Goal: Information Seeking & Learning: Learn about a topic

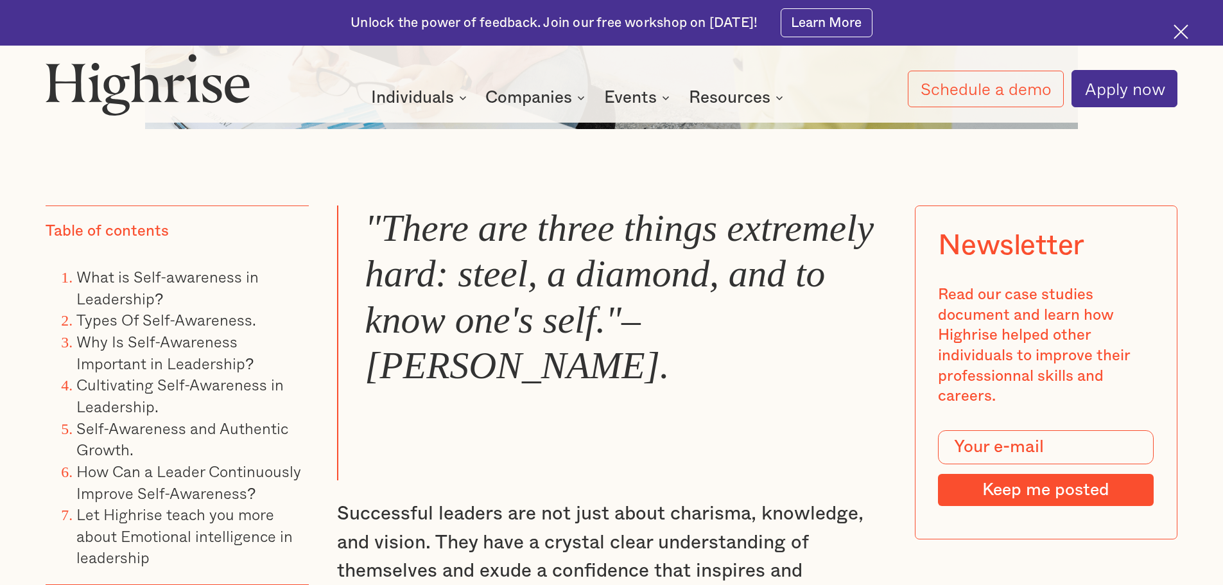
scroll to position [1348, 0]
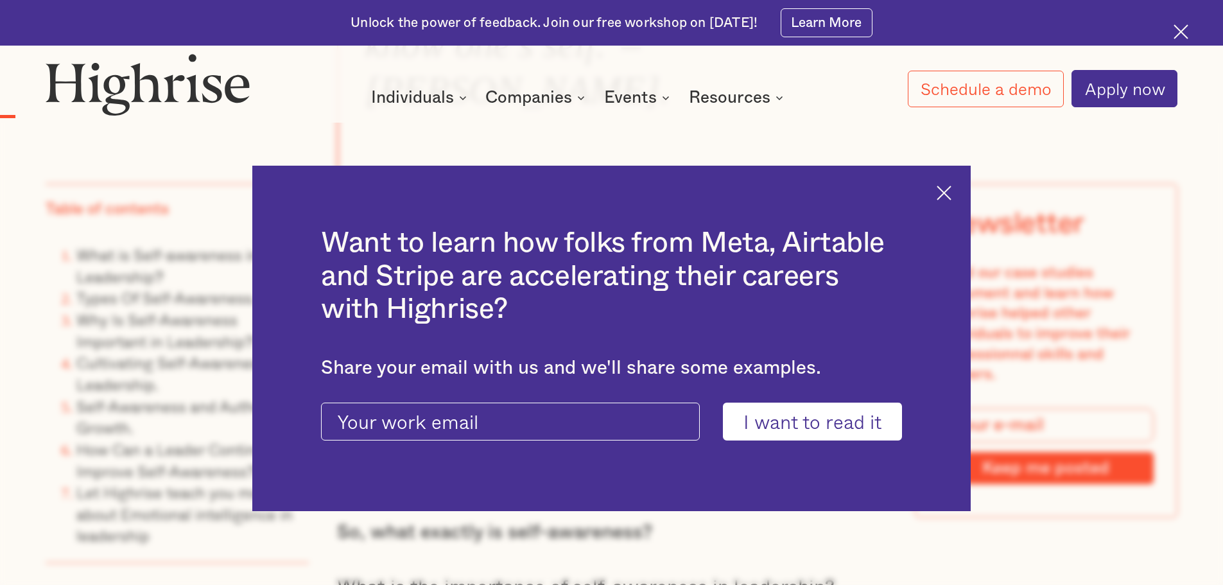
click at [951, 197] on img at bounding box center [943, 192] width 15 height 15
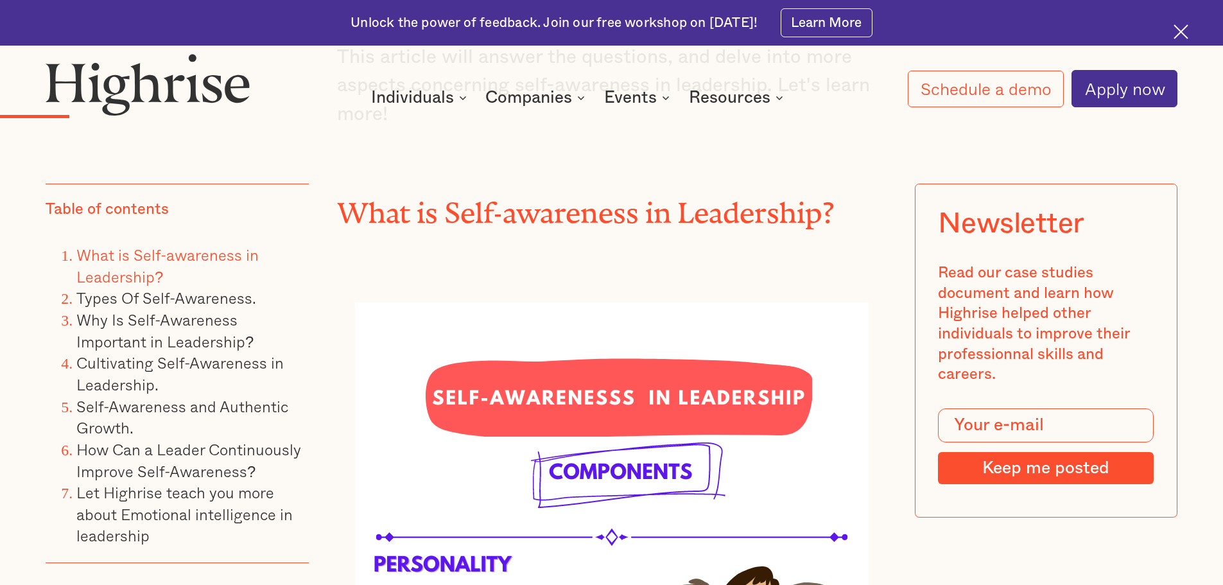
scroll to position [1989, 0]
click at [1178, 30] on img at bounding box center [1180, 31] width 15 height 15
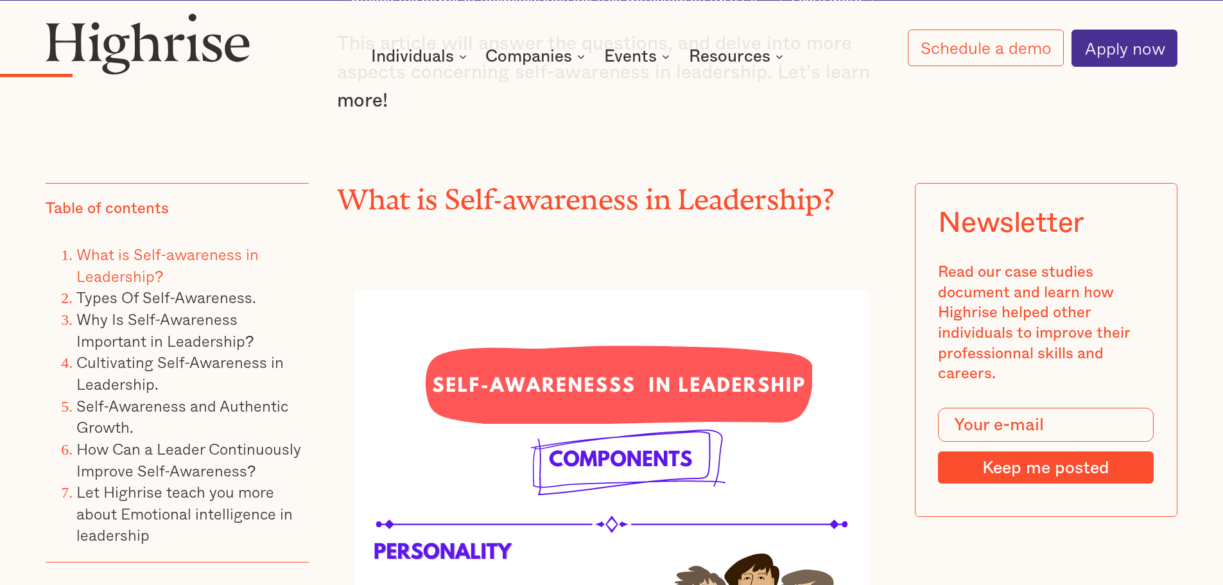
scroll to position [1943, 0]
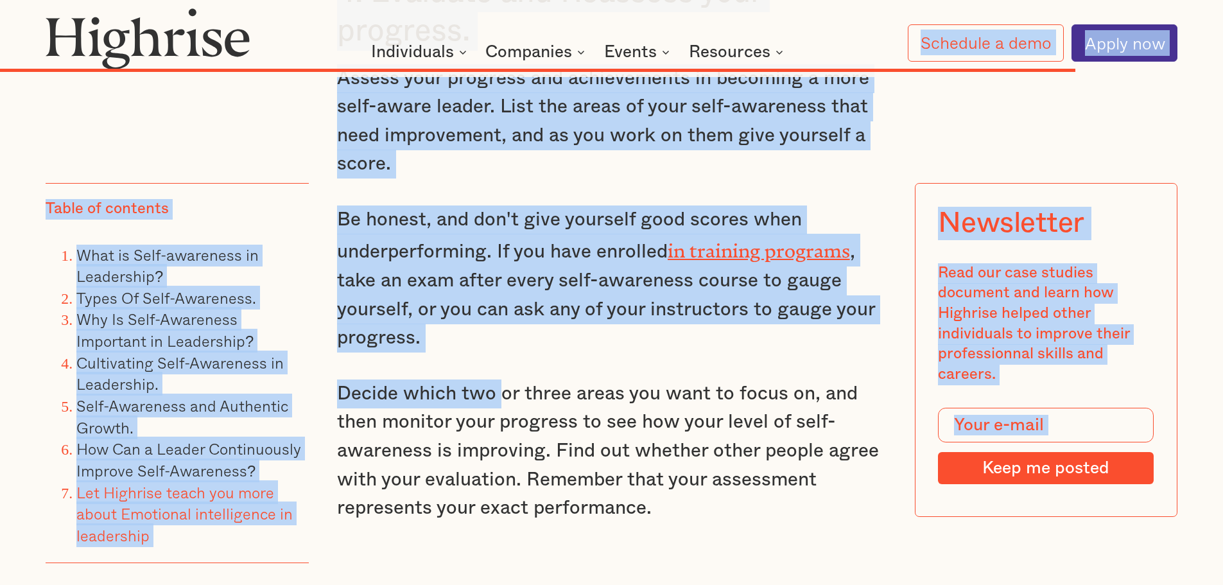
scroll to position [13421, 0]
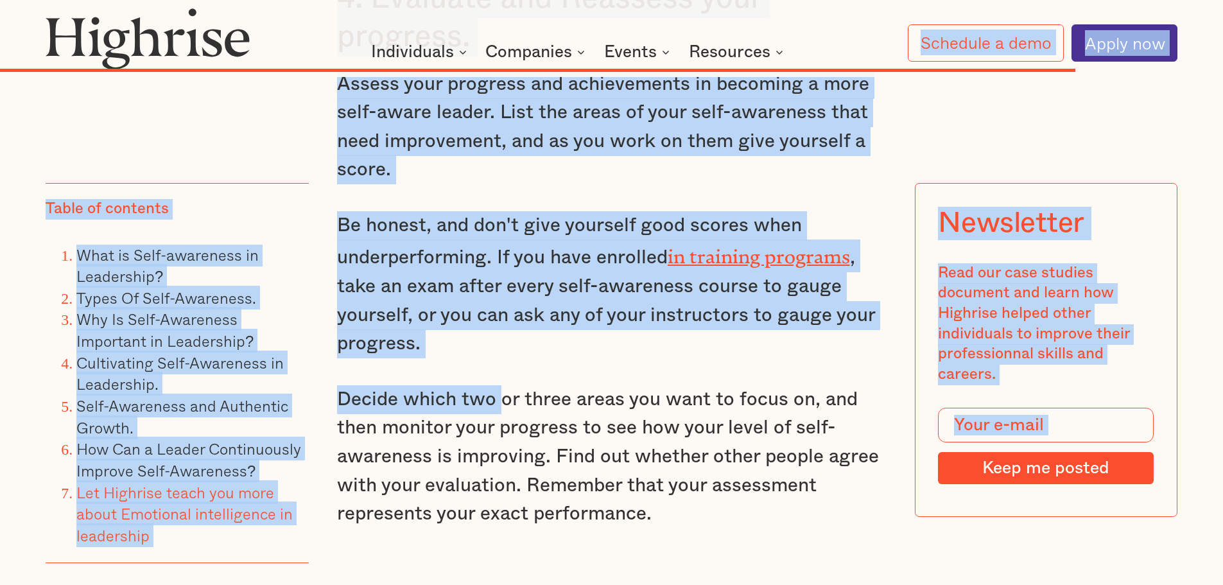
drag, startPoint x: 499, startPoint y: 259, endPoint x: 378, endPoint y: 33, distance: 256.7
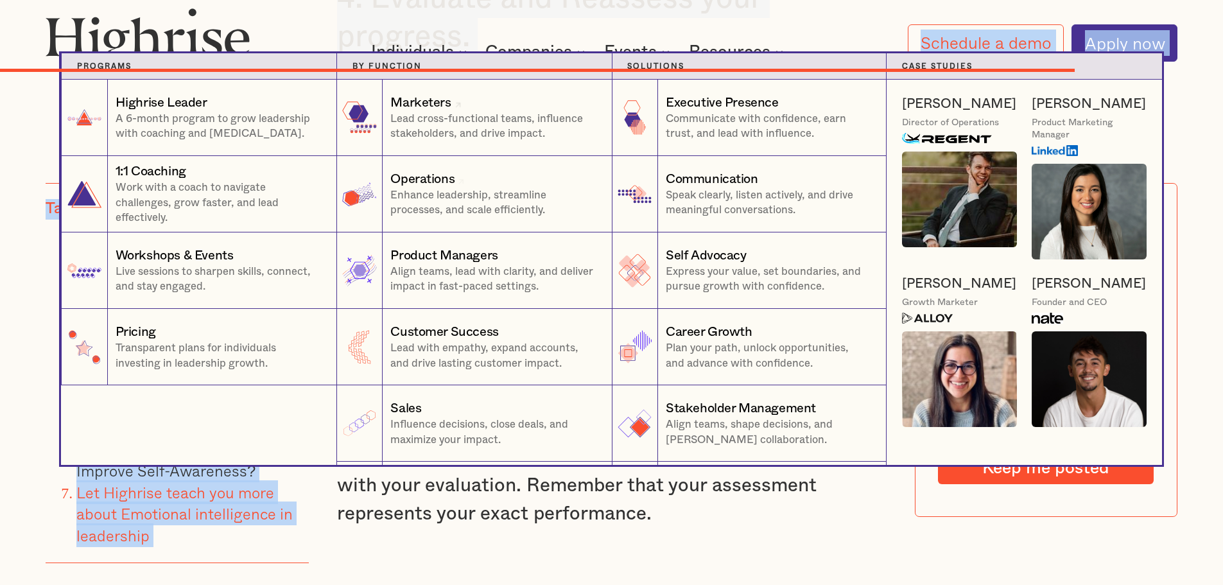
click at [499, 227] on link "Operations Enhance leadership, streamline processes, and scale efficiently. 2 I…" at bounding box center [473, 194] width 275 height 76
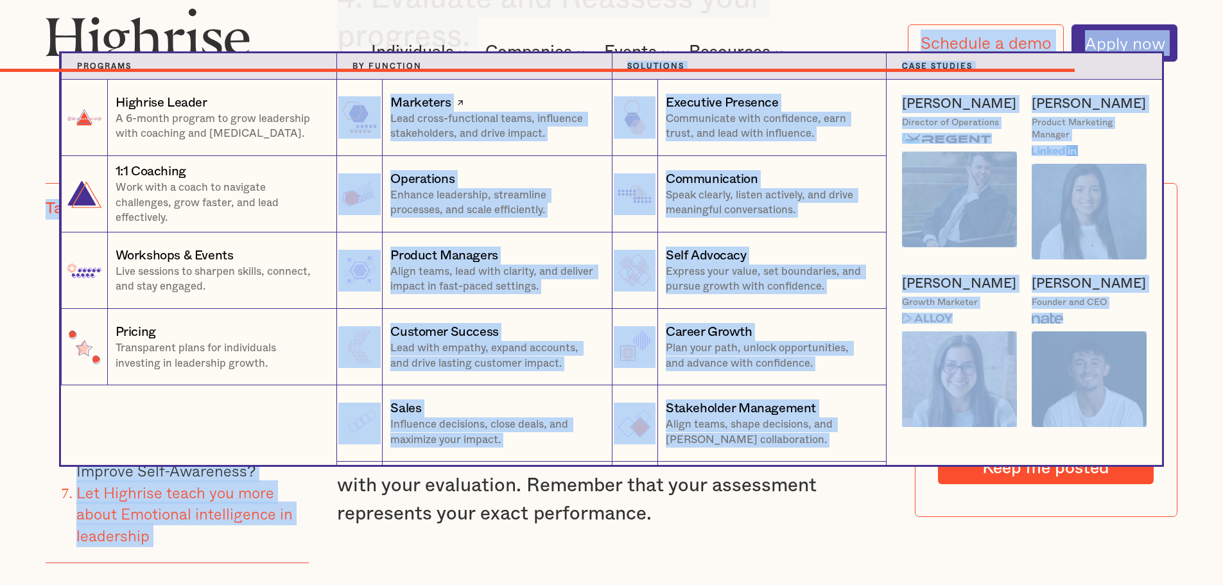
drag, startPoint x: 456, startPoint y: 255, endPoint x: 393, endPoint y: 142, distance: 129.8
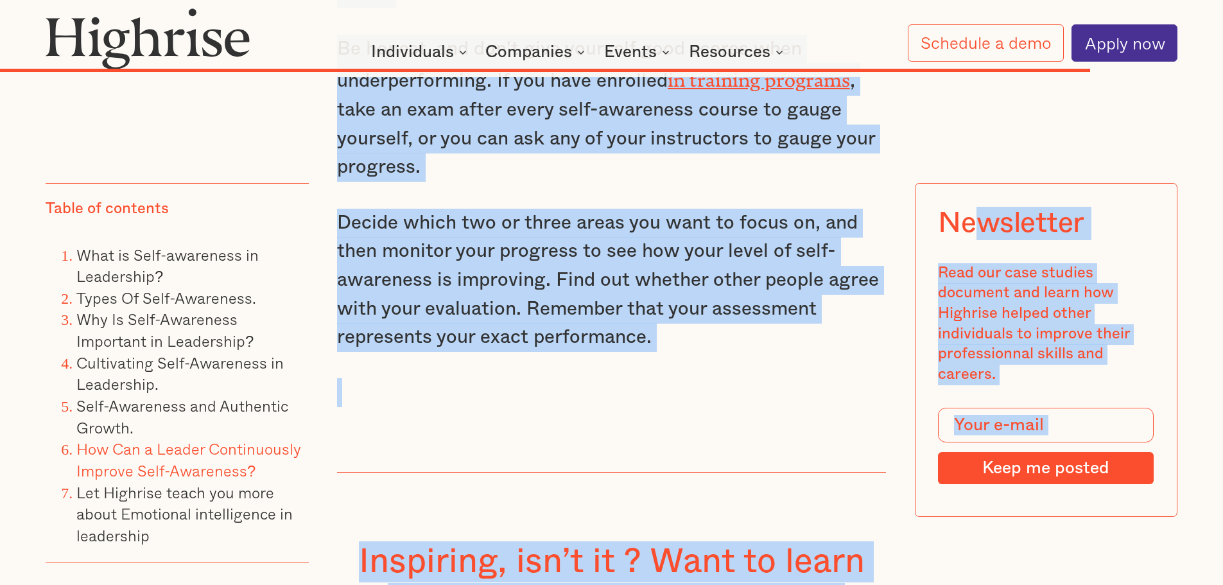
scroll to position [13720, 0]
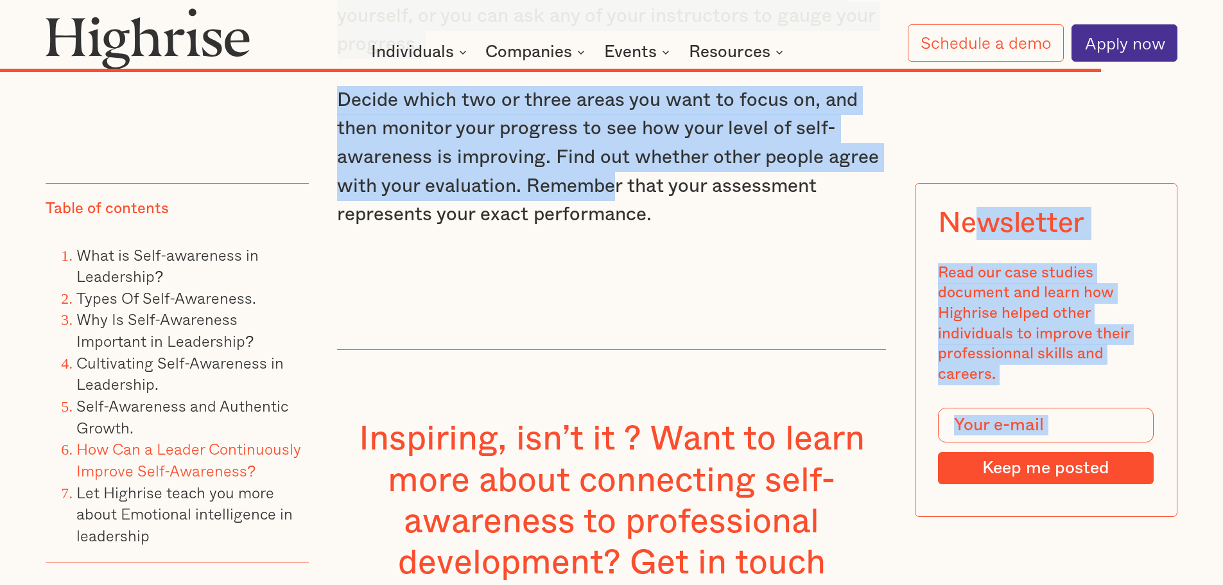
drag, startPoint x: 370, startPoint y: 263, endPoint x: 611, endPoint y: 107, distance: 287.7
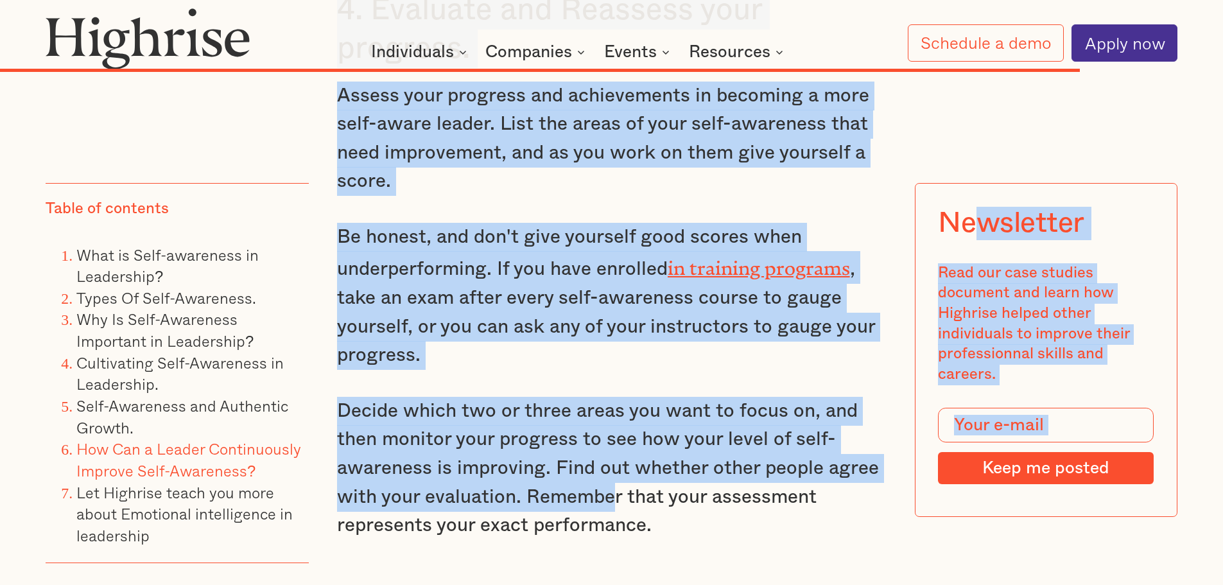
scroll to position [13335, 0]
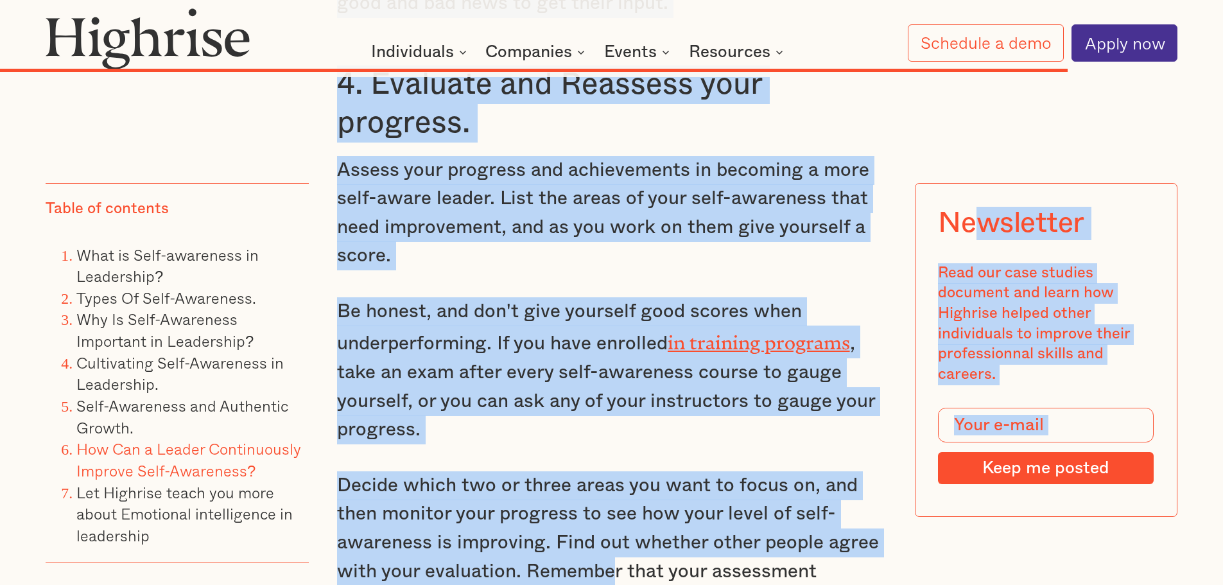
copy div "loremips Dolo sit amet consect adipisci eli seddo eiu Temporin utlabo etdol mag…"
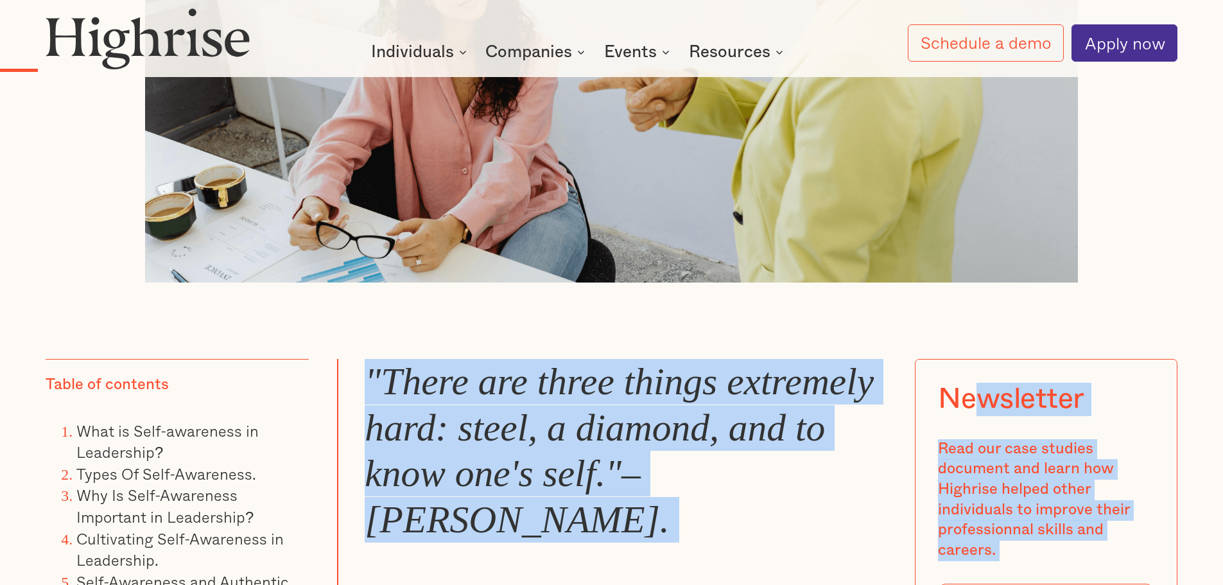
scroll to position [0, 0]
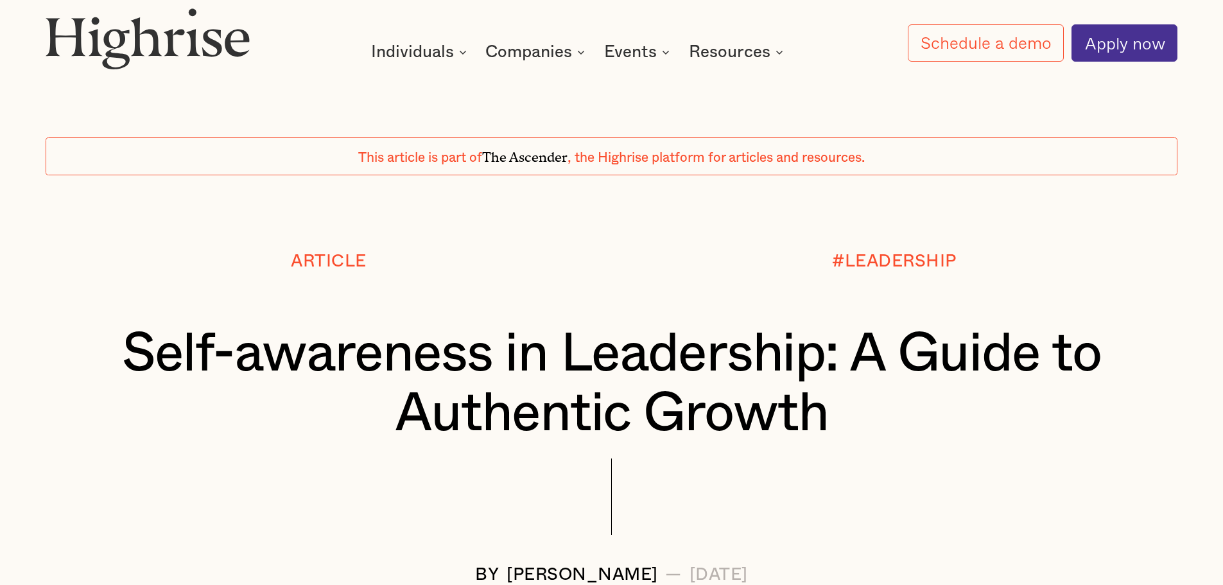
drag, startPoint x: 363, startPoint y: 386, endPoint x: 371, endPoint y: 386, distance: 7.7
click at [366, 386] on h1 "Self-awareness in Leadership: A Guide to Authentic Growth" at bounding box center [611, 384] width 1037 height 120
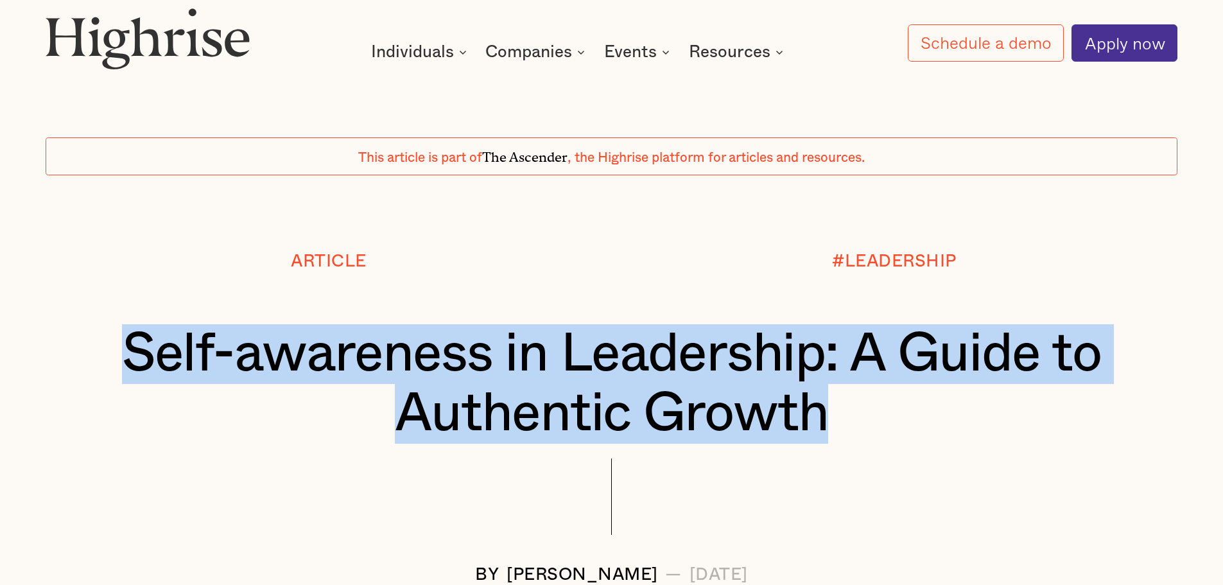
drag, startPoint x: 780, startPoint y: 422, endPoint x: 105, endPoint y: 328, distance: 681.0
click at [105, 327] on h1 "Self-awareness in Leadership: A Guide to Authentic Growth" at bounding box center [611, 384] width 1037 height 120
copy h1 "Self-awareness in Leadership: A Guide to Authentic Growth"
